Goal: Information Seeking & Learning: Learn about a topic

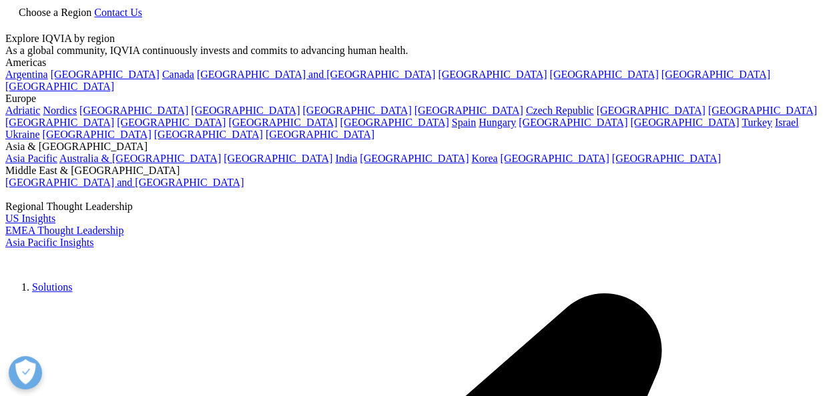
checkbox input "true"
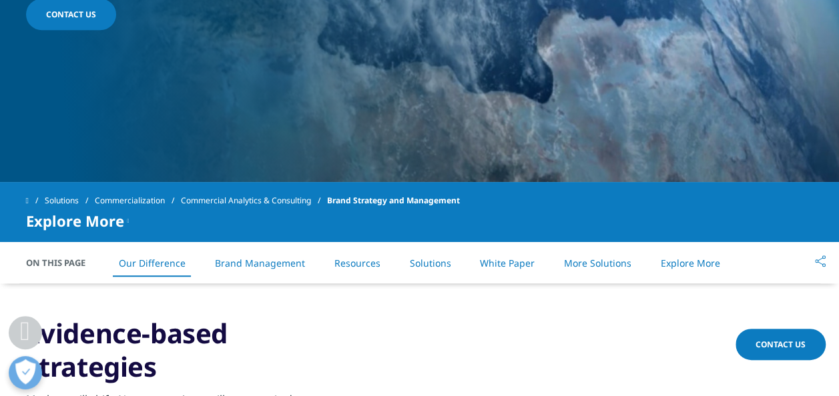
scroll to position [400, 0]
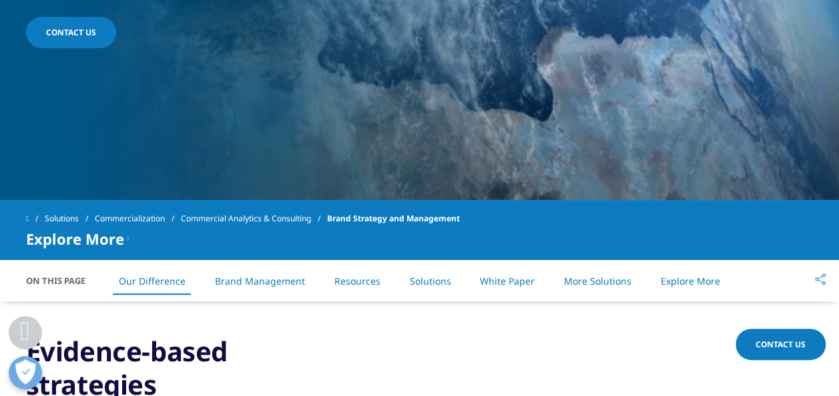
click at [265, 280] on link "Brand Management" at bounding box center [260, 281] width 90 height 13
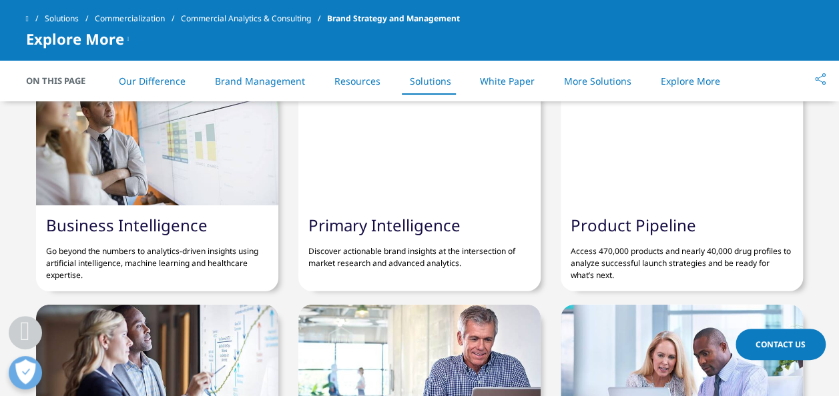
scroll to position [4004, 0]
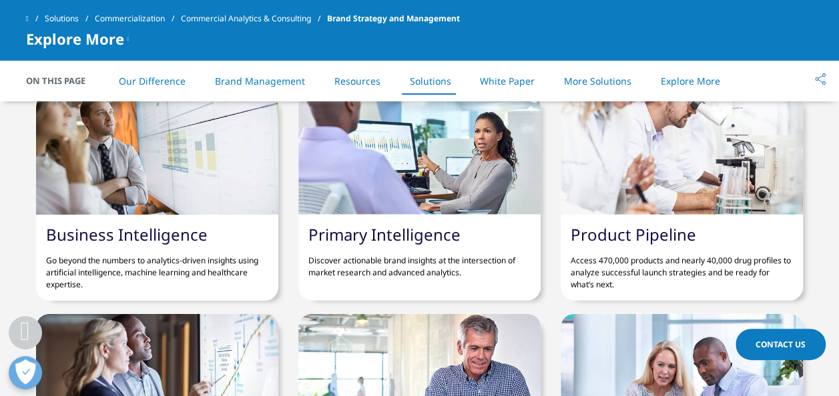
click at [103, 224] on link "Business Intelligence" at bounding box center [126, 235] width 161 height 22
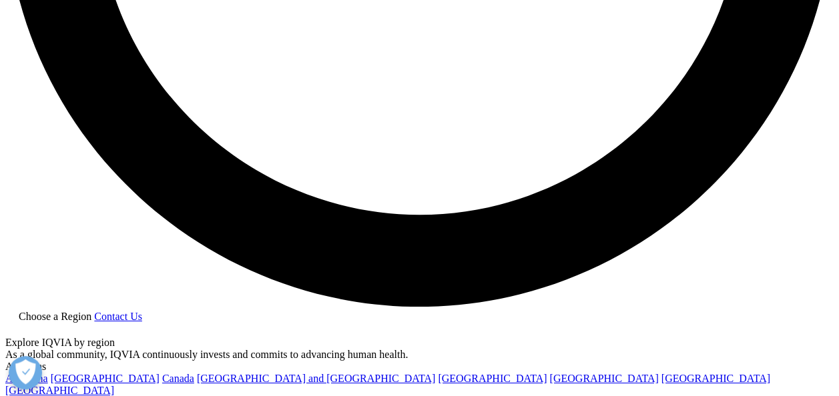
scroll to position [2135, 0]
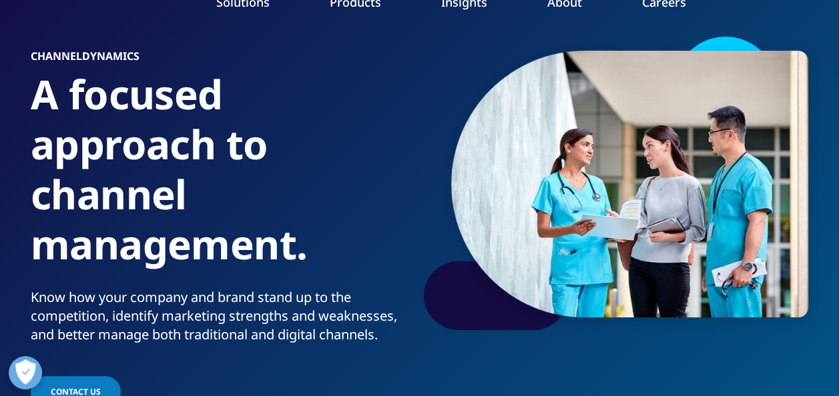
scroll to position [200, 0]
